Goal: Find specific page/section: Find specific page/section

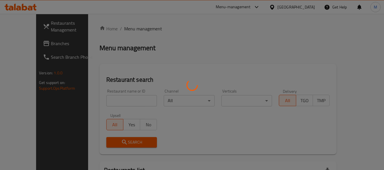
click at [108, 100] on div at bounding box center [192, 85] width 384 height 170
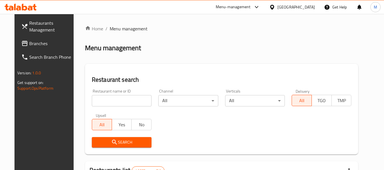
click at [108, 100] on input "search" at bounding box center [122, 100] width 60 height 11
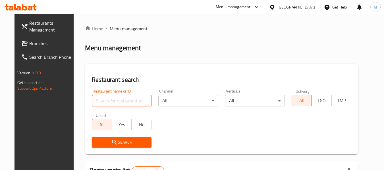
paste input "656638"
type input "656638"
click button "Search" at bounding box center [122, 142] width 60 height 11
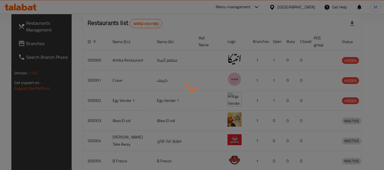
scroll to position [83, 0]
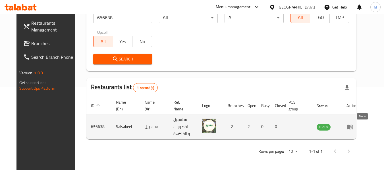
click at [353, 124] on icon "enhanced table" at bounding box center [349, 127] width 7 height 7
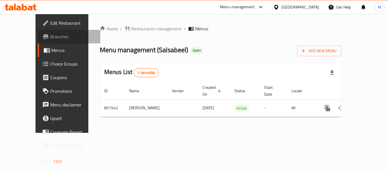
click at [50, 37] on span "Branches" at bounding box center [72, 36] width 45 height 7
